Goal: Task Accomplishment & Management: Manage account settings

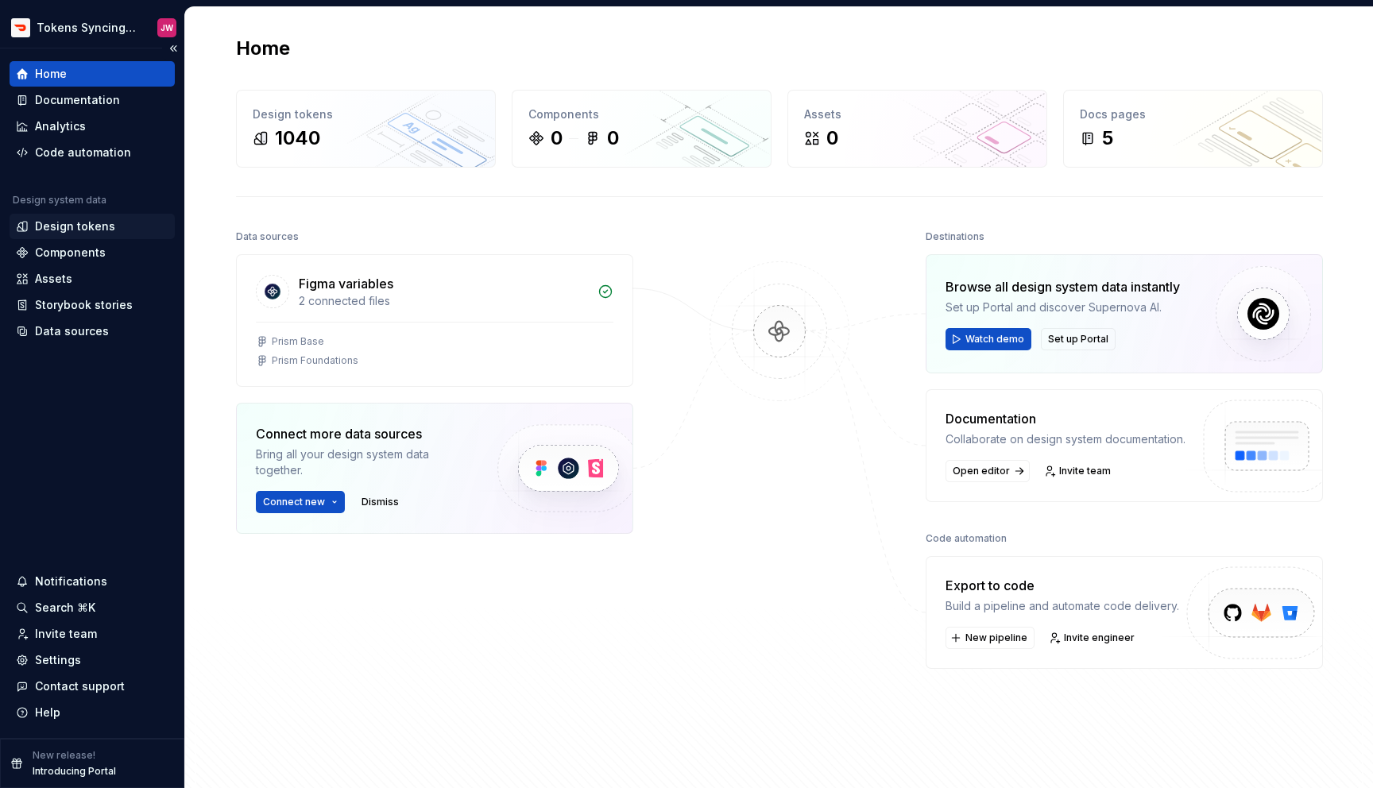
click at [110, 220] on div "Design tokens" at bounding box center [92, 227] width 153 height 16
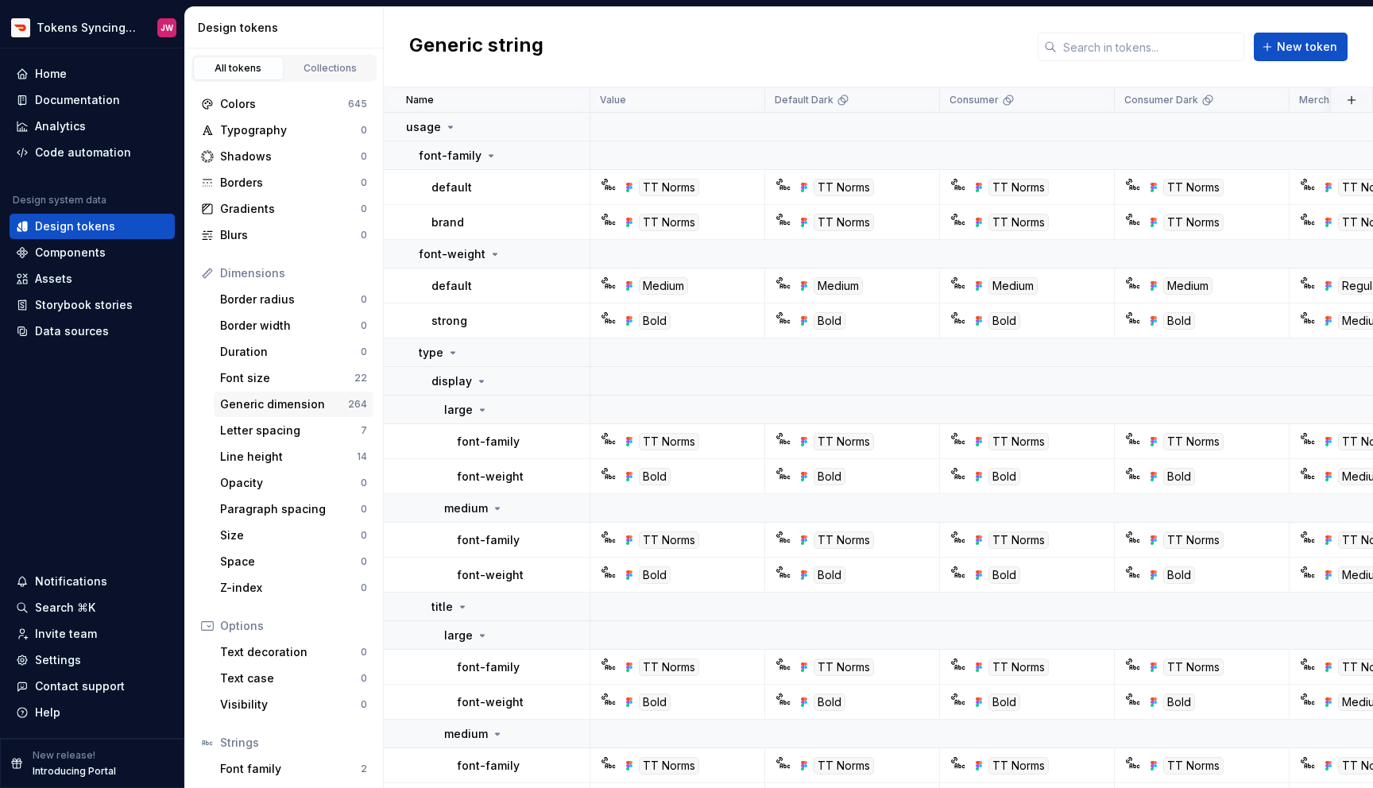
click at [310, 401] on div "Generic dimension" at bounding box center [284, 405] width 128 height 16
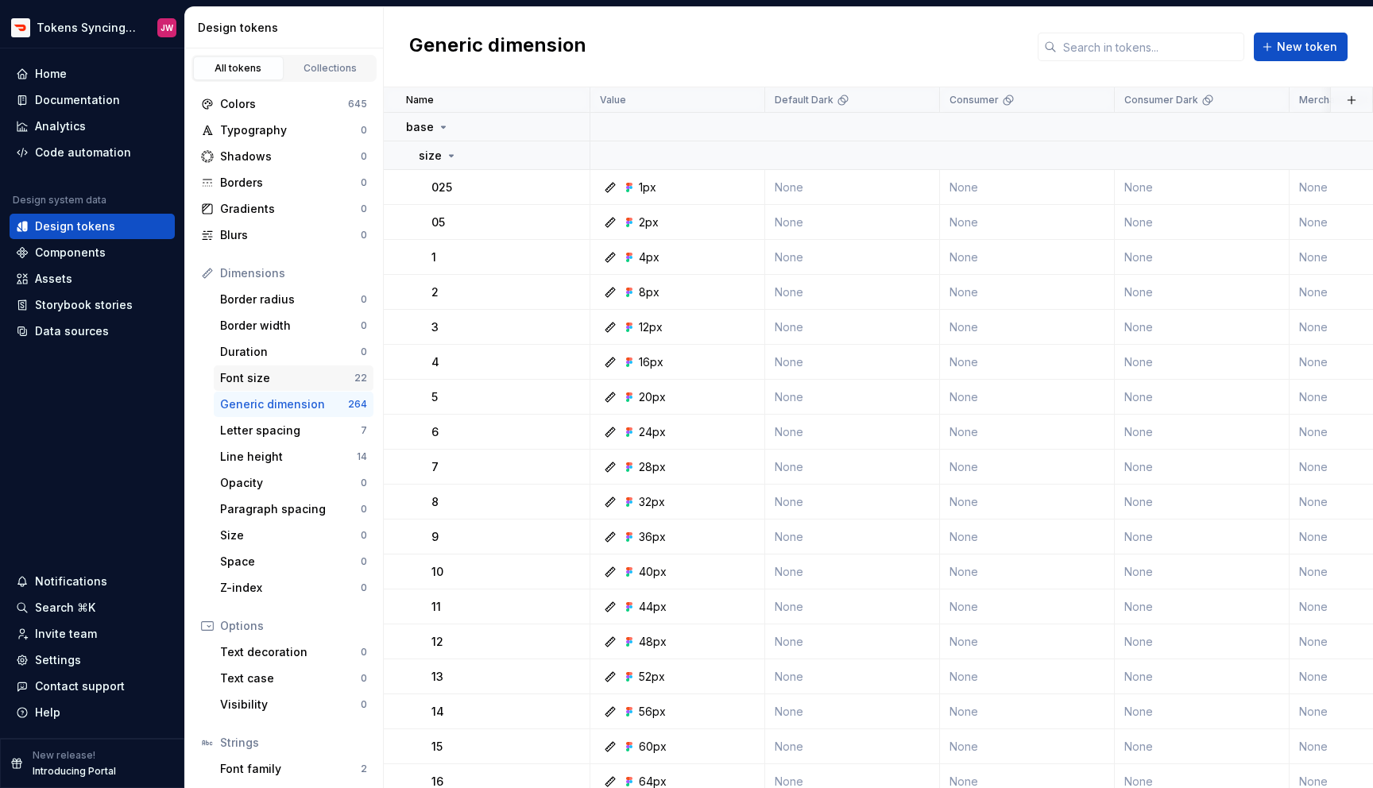
click at [313, 380] on div "Font size" at bounding box center [287, 378] width 134 height 16
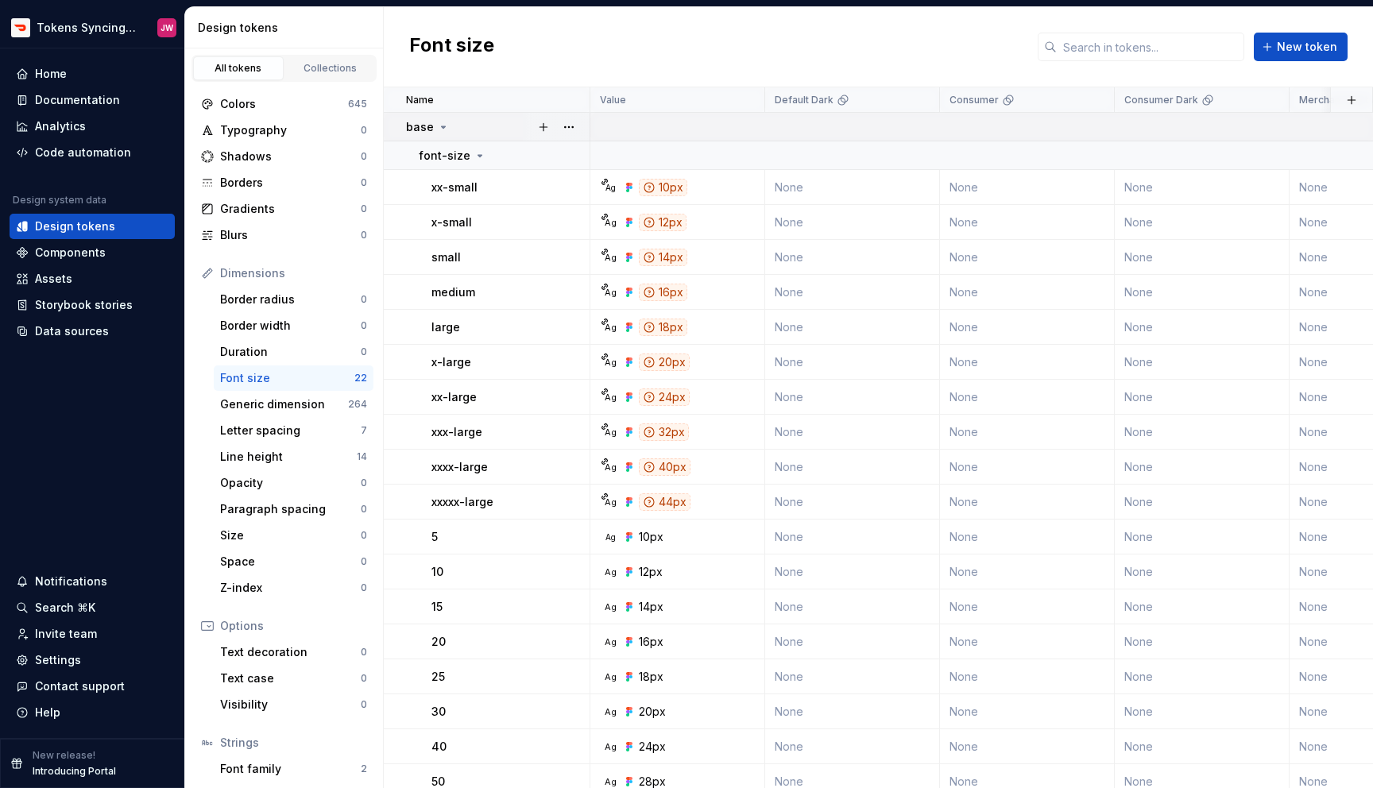
click at [433, 130] on div "base" at bounding box center [428, 127] width 44 height 16
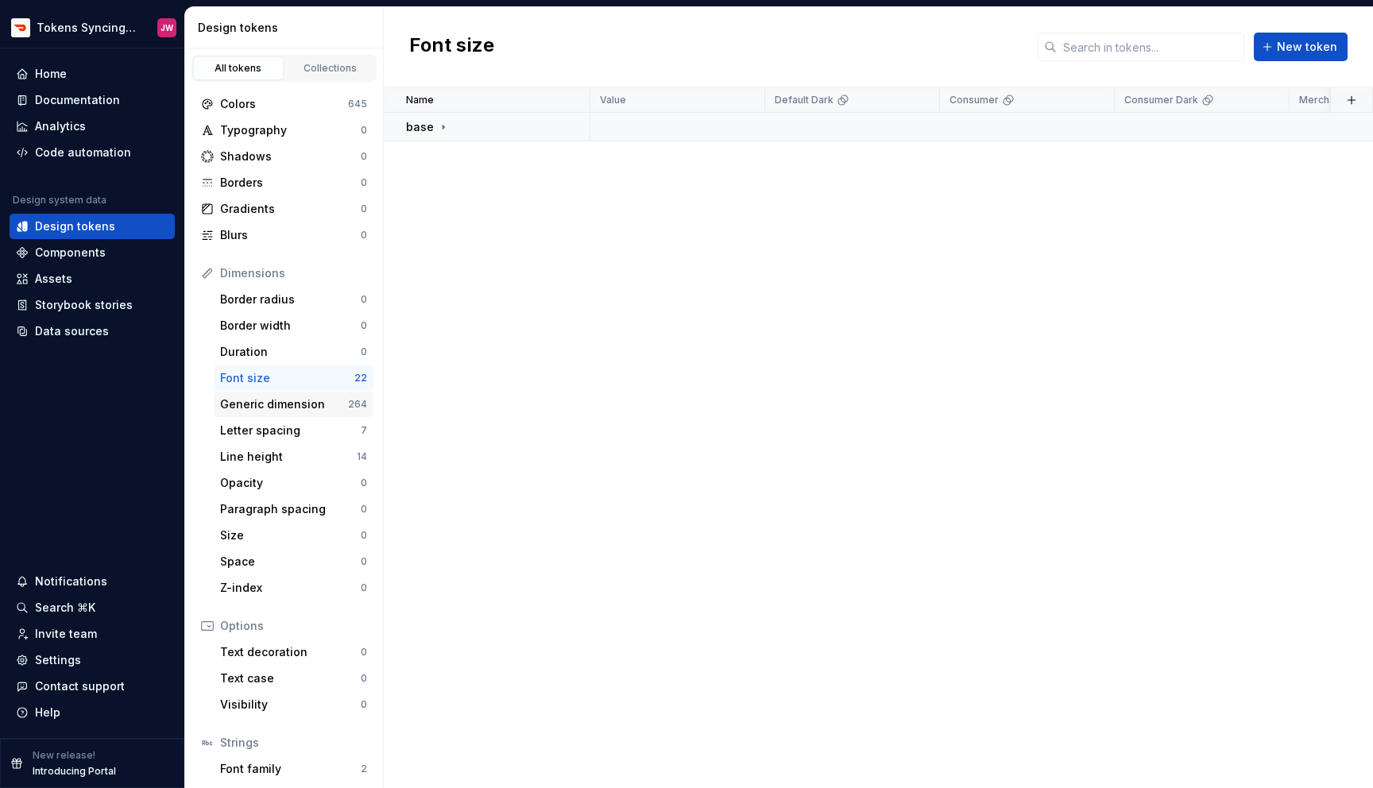
click at [278, 402] on div "Generic dimension" at bounding box center [284, 405] width 128 height 16
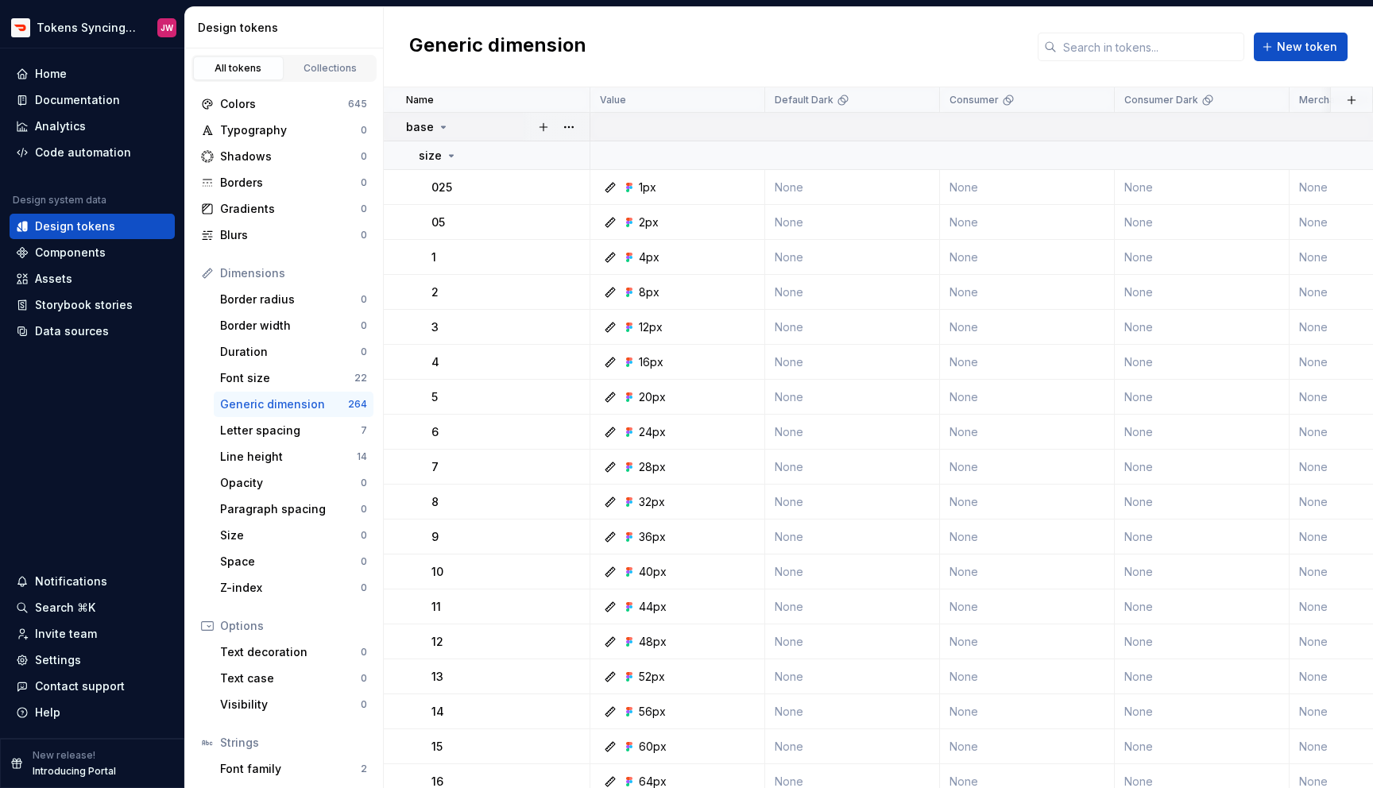
click at [431, 120] on p "base" at bounding box center [420, 127] width 28 height 16
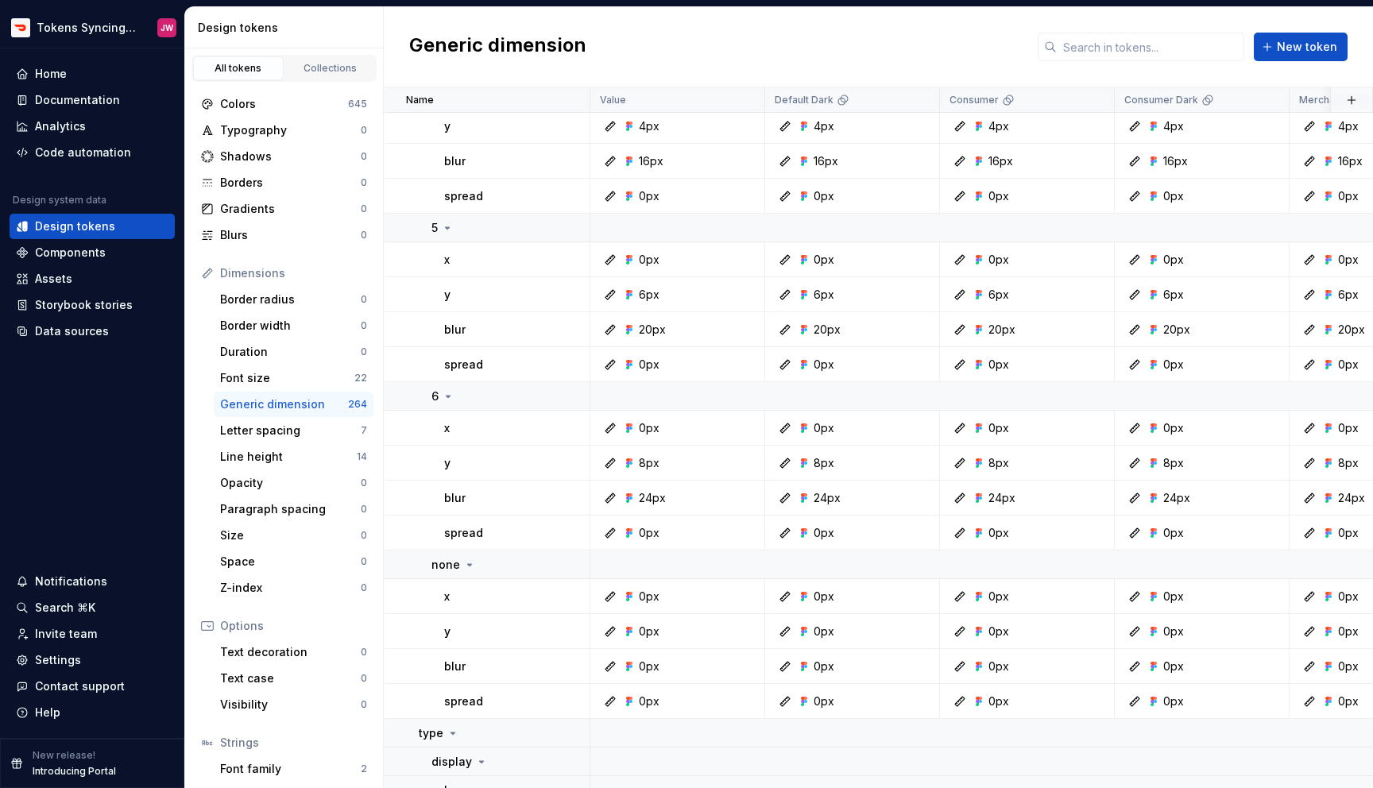
scroll to position [82, 0]
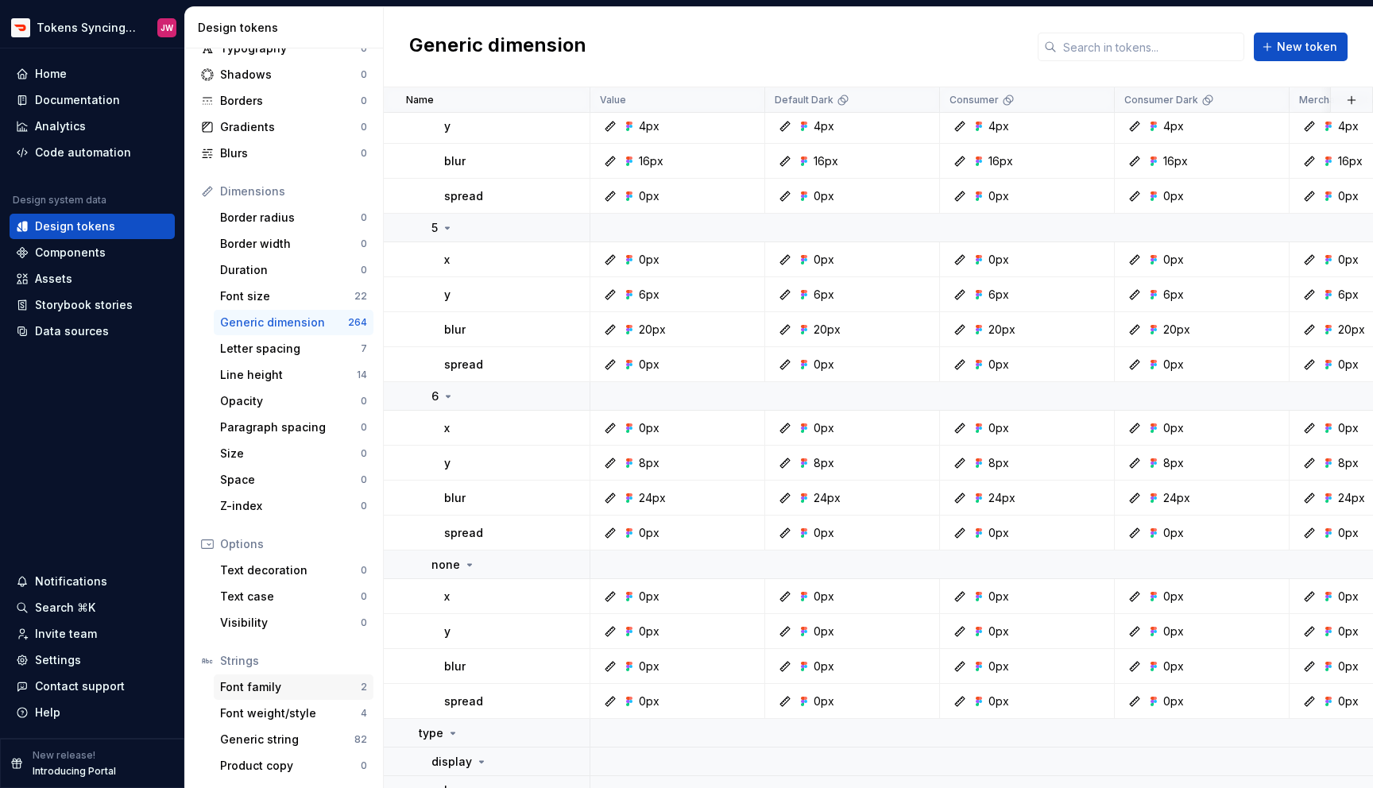
click at [281, 683] on div "Font family" at bounding box center [290, 687] width 141 height 16
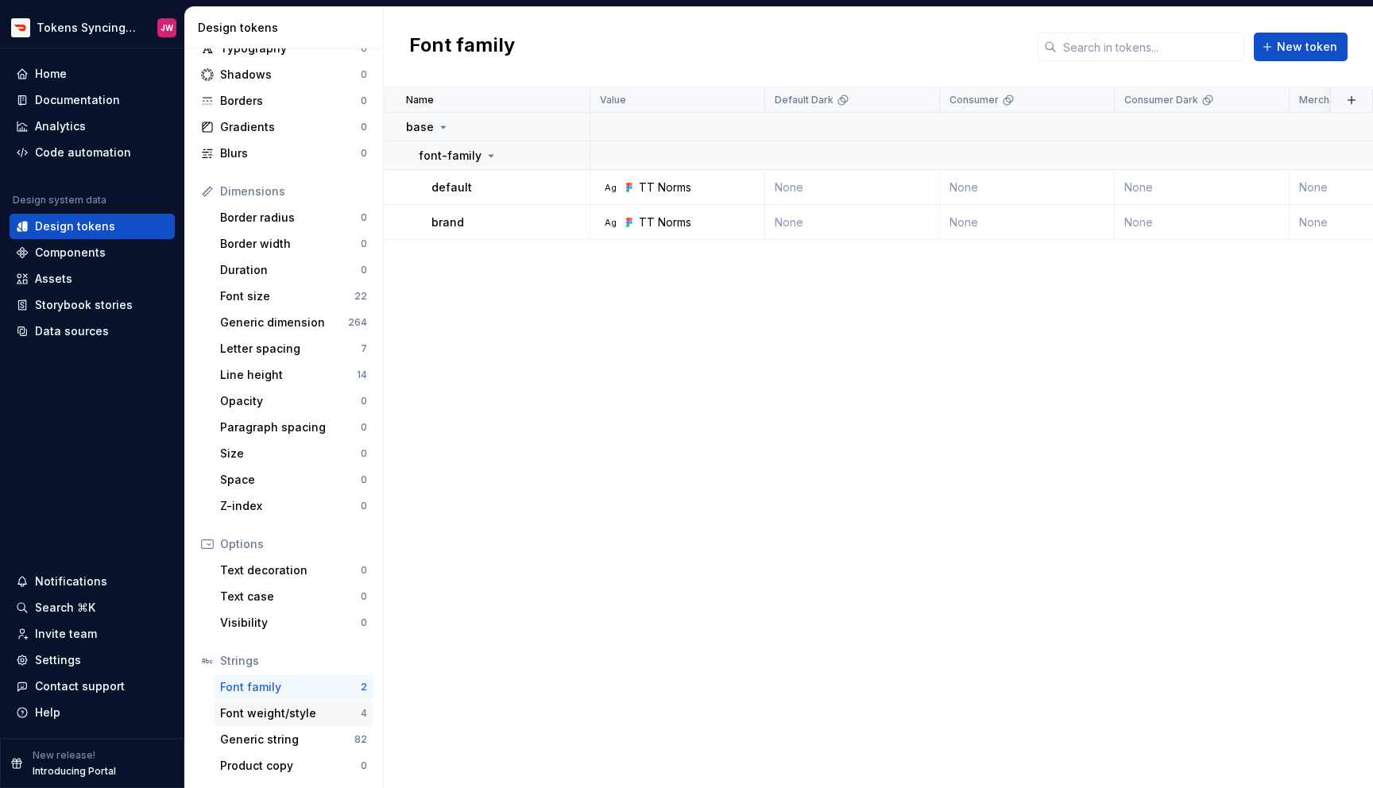
click at [275, 723] on div "Font weight/style 4" at bounding box center [294, 713] width 160 height 25
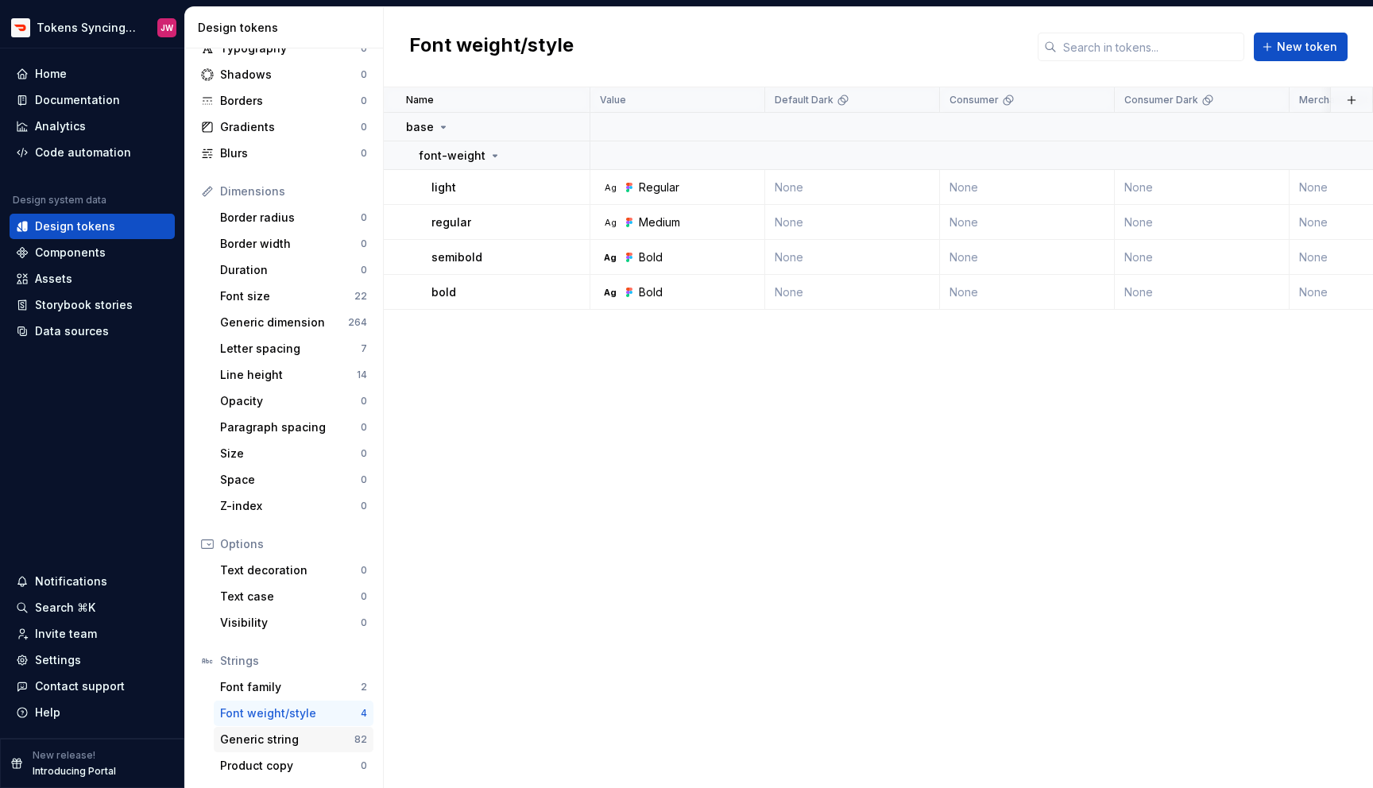
click at [276, 735] on div "Generic string" at bounding box center [287, 740] width 134 height 16
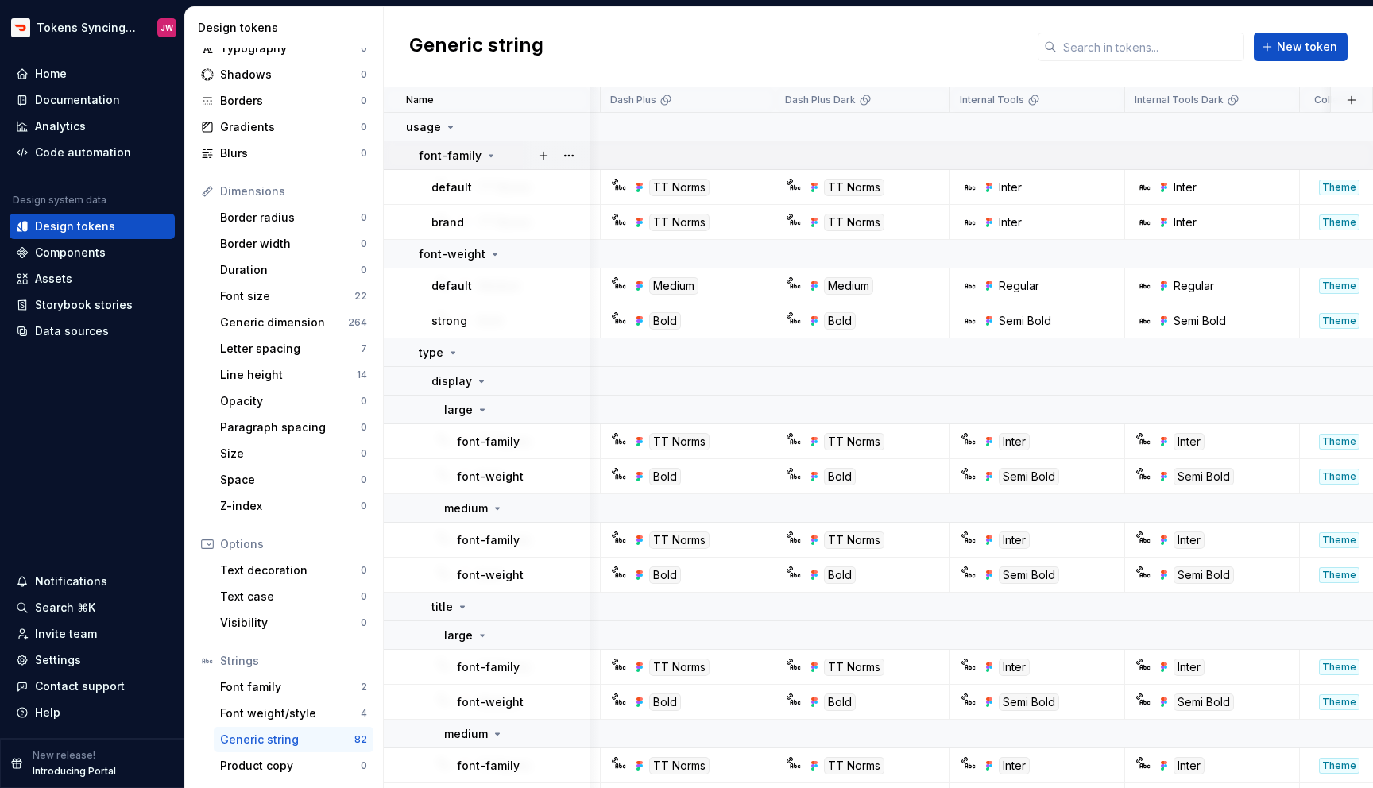
scroll to position [0, 1524]
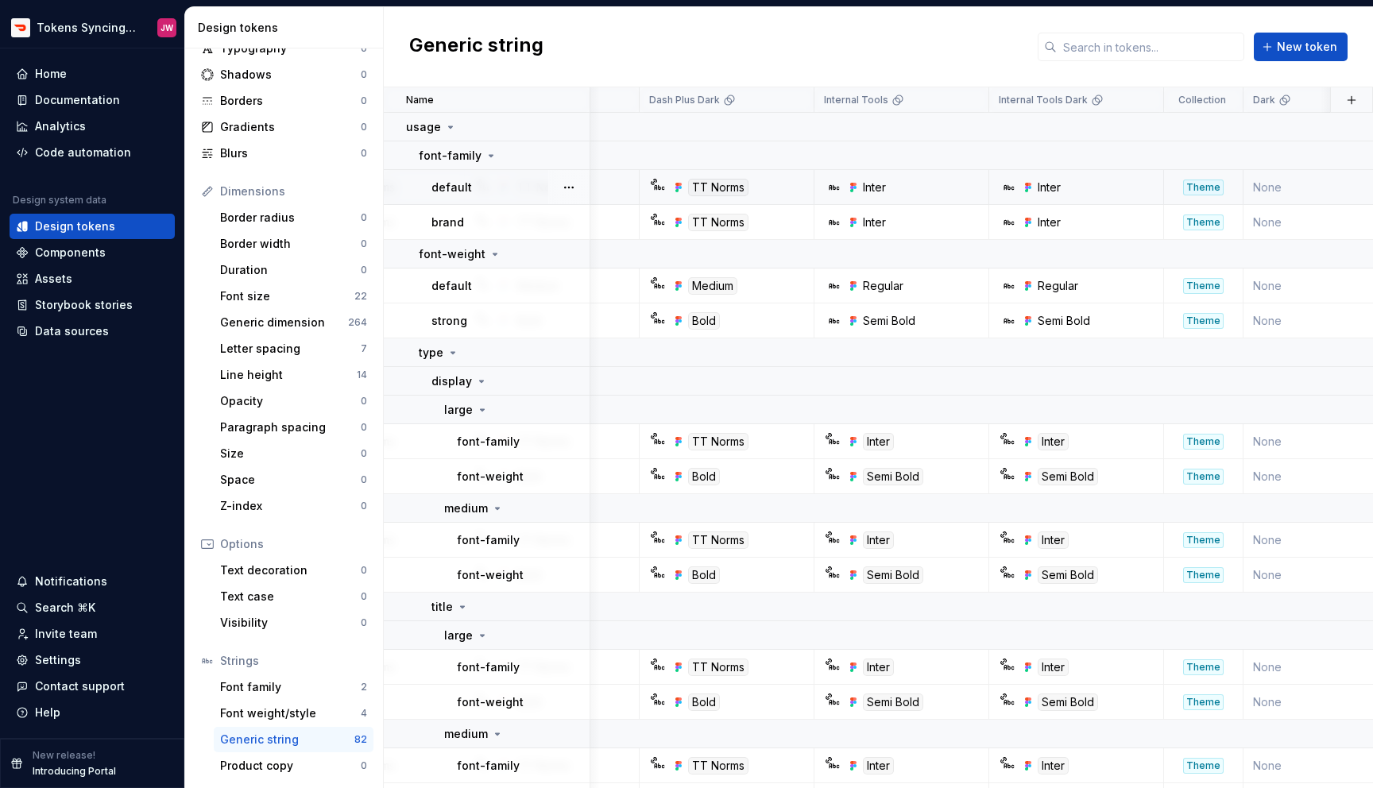
click at [834, 188] on icon at bounding box center [834, 187] width 13 height 13
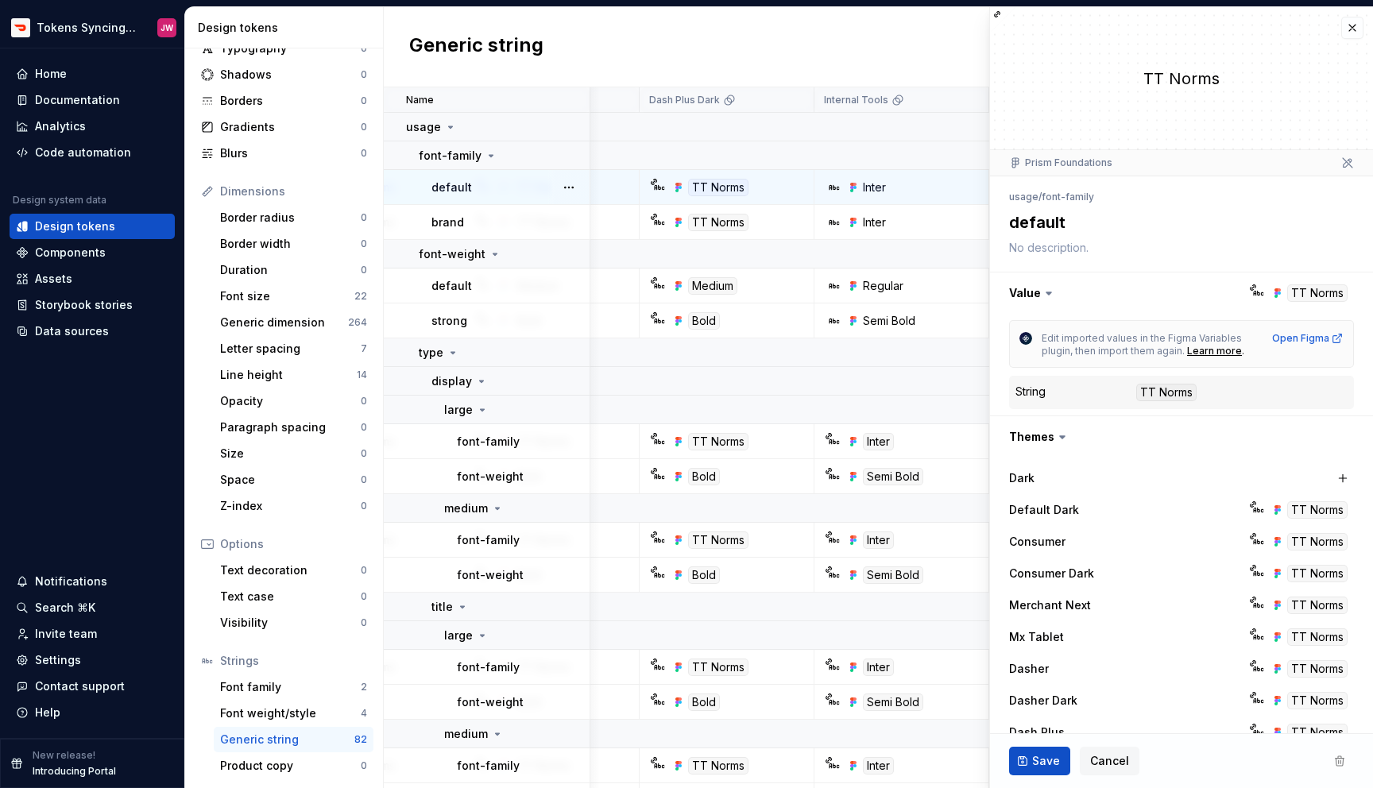
click at [912, 195] on td "Inter" at bounding box center [902, 187] width 175 height 35
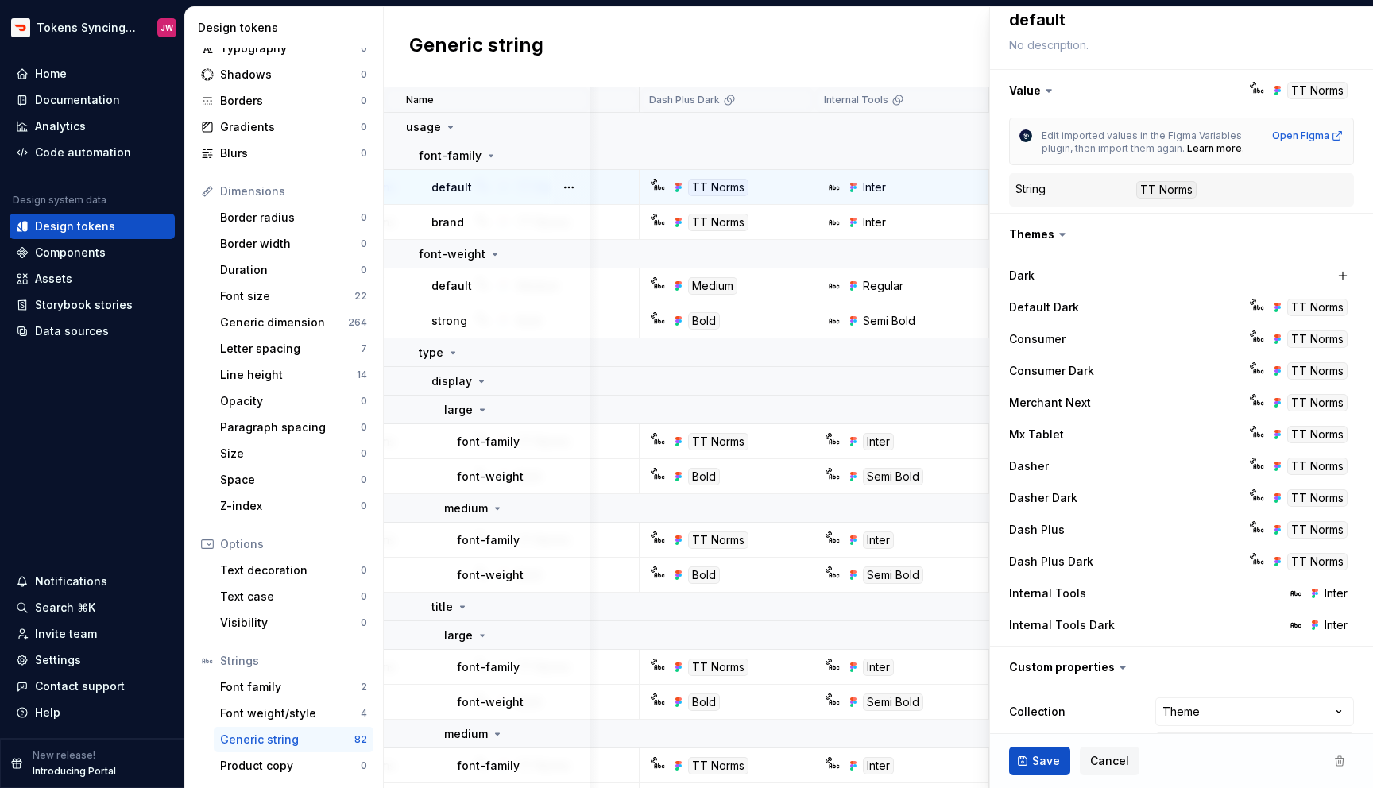
scroll to position [250, 0]
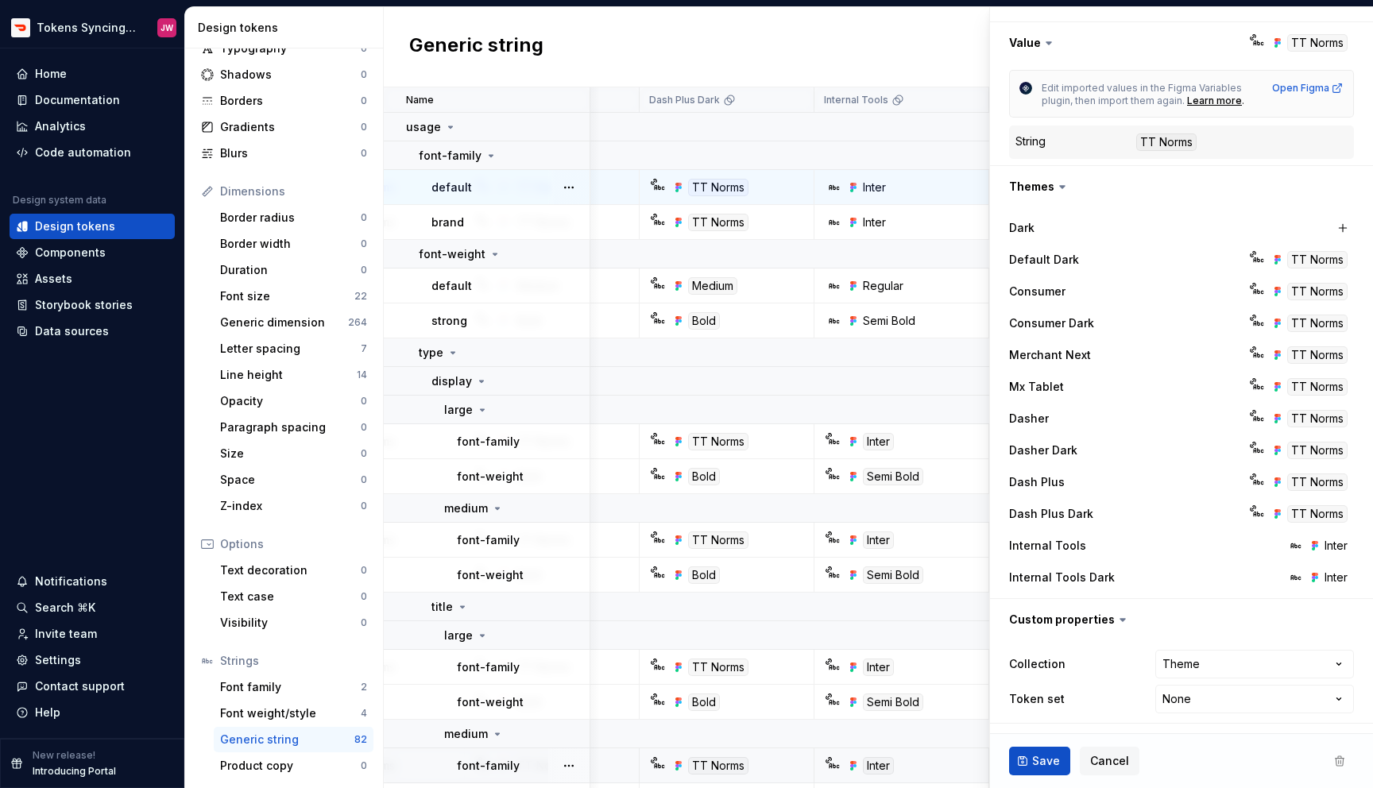
type textarea "*"
